Goal: Transaction & Acquisition: Purchase product/service

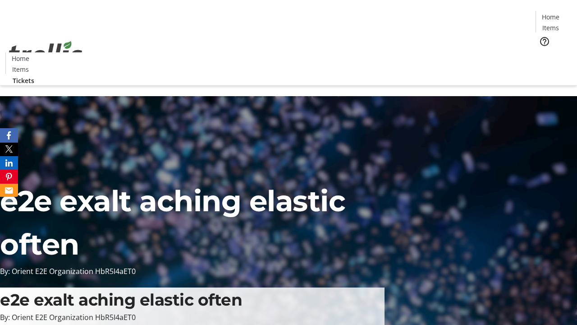
click at [543, 52] on span "Tickets" at bounding box center [554, 56] width 22 height 9
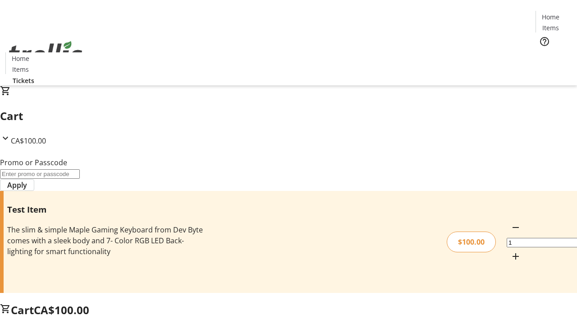
type input "PERCENT"
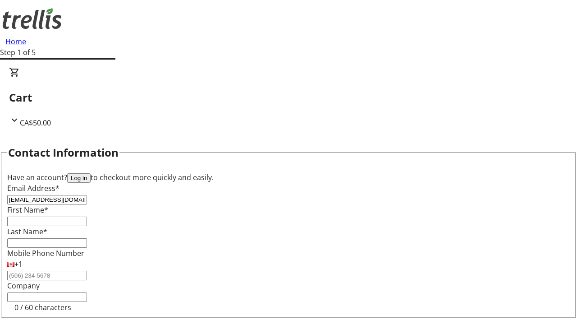
type input "[EMAIL_ADDRESS][DOMAIN_NAME]"
type input "[GEOGRAPHIC_DATA]"
type input "[PERSON_NAME]"
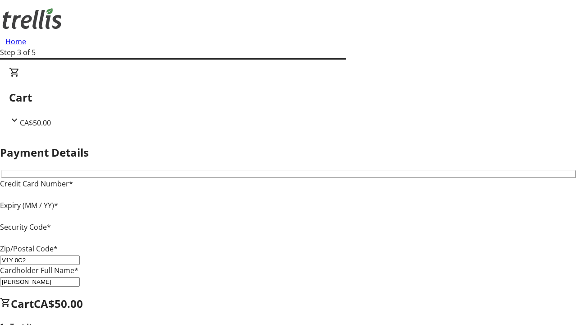
type input "V1Y 0C2"
